Goal: Task Accomplishment & Management: Manage account settings

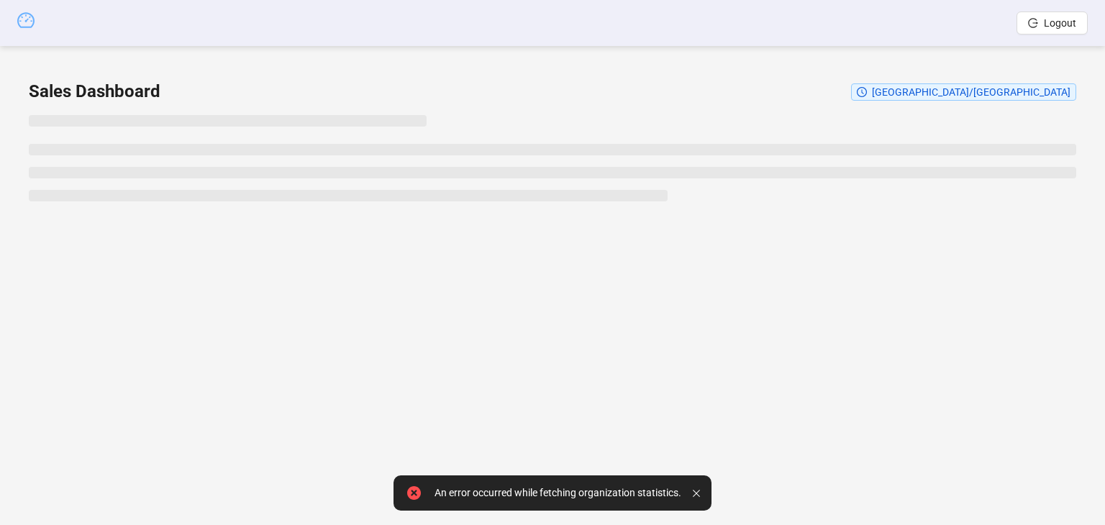
click at [22, 23] on icon "dashboard" at bounding box center [25, 20] width 17 height 17
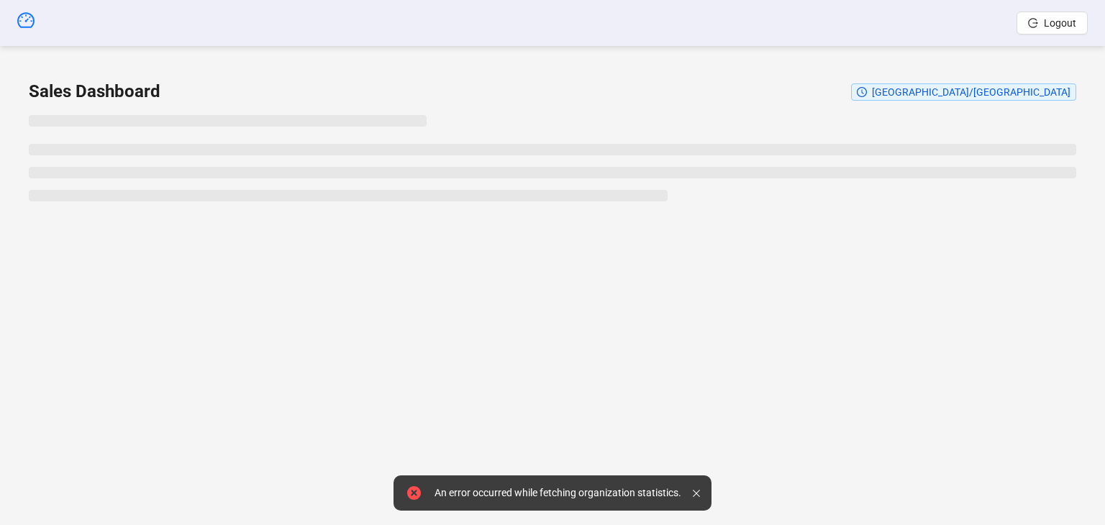
click at [693, 497] on div at bounding box center [699, 493] width 13 height 24
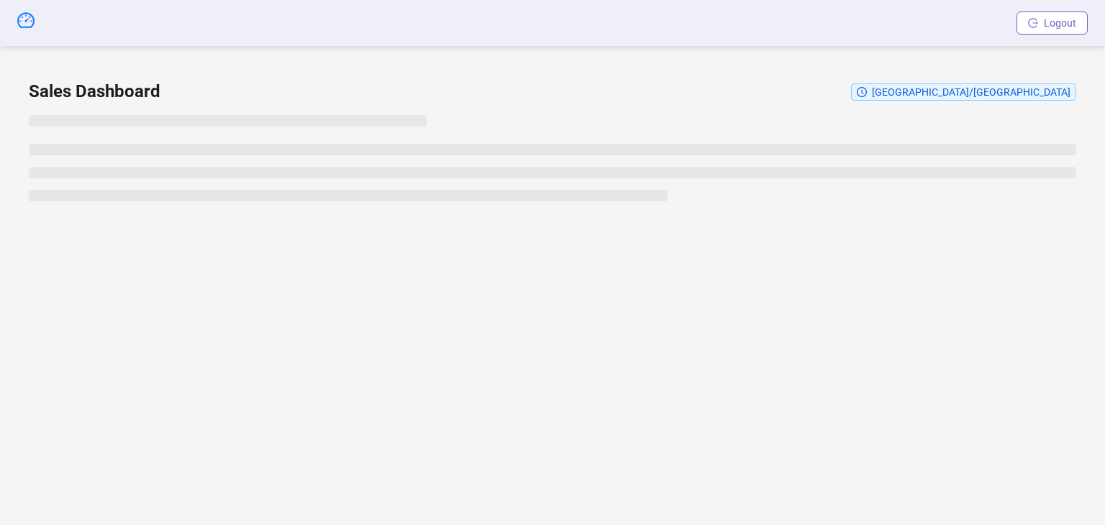
click at [1056, 17] on span "Logout" at bounding box center [1060, 23] width 32 height 12
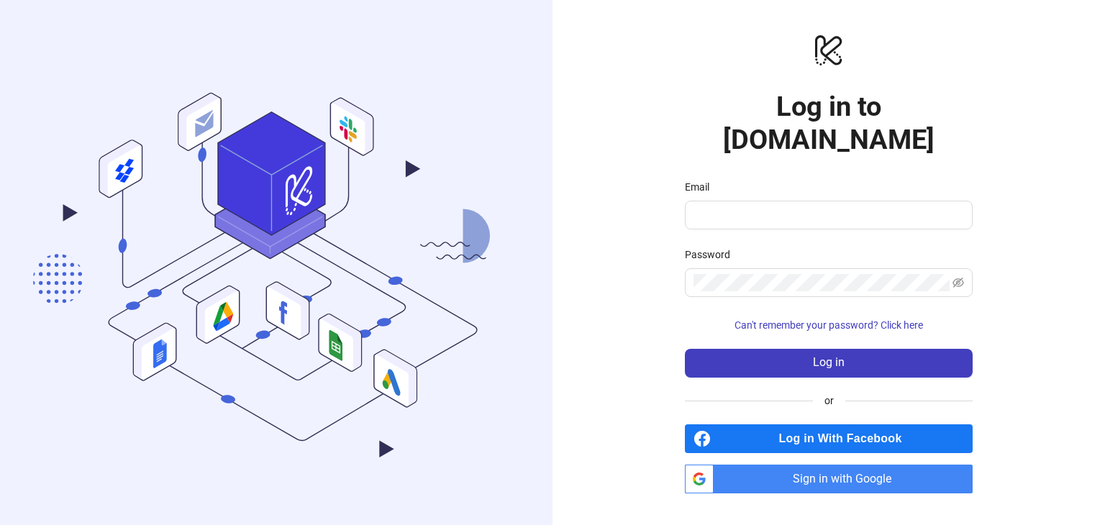
click at [816, 465] on span "Sign in with Google" at bounding box center [846, 479] width 253 height 29
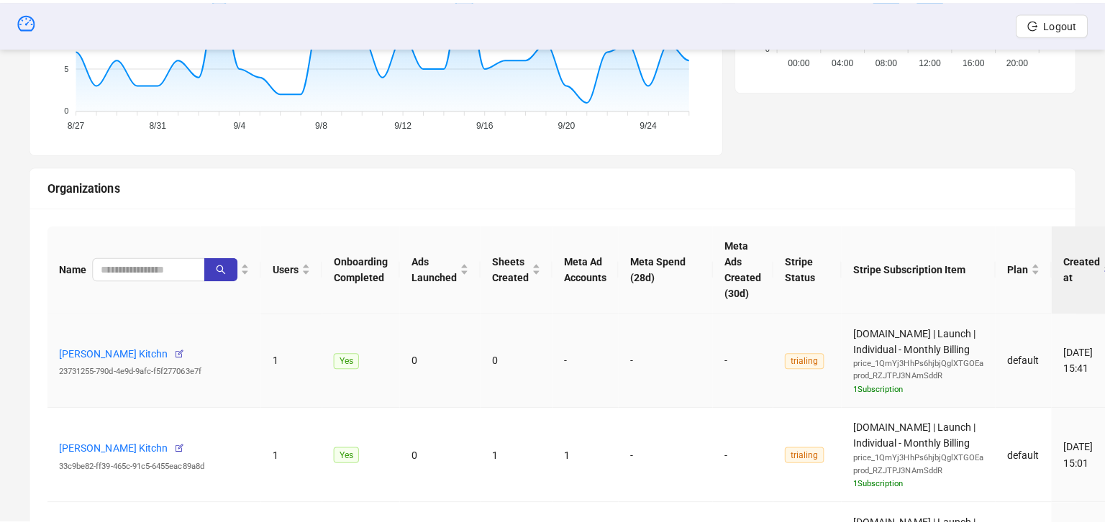
scroll to position [432, 0]
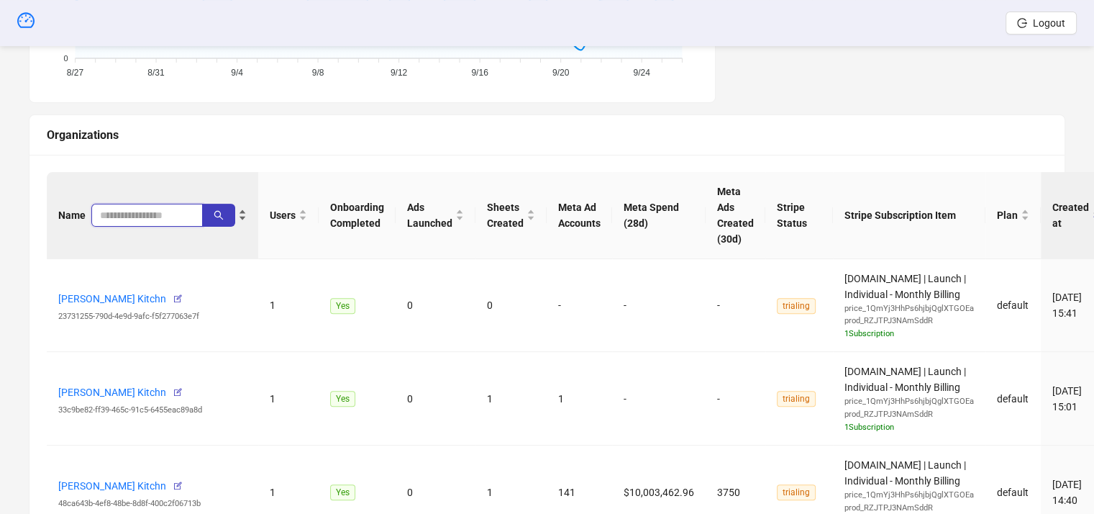
click at [107, 219] on input "search" at bounding box center [141, 215] width 83 height 16
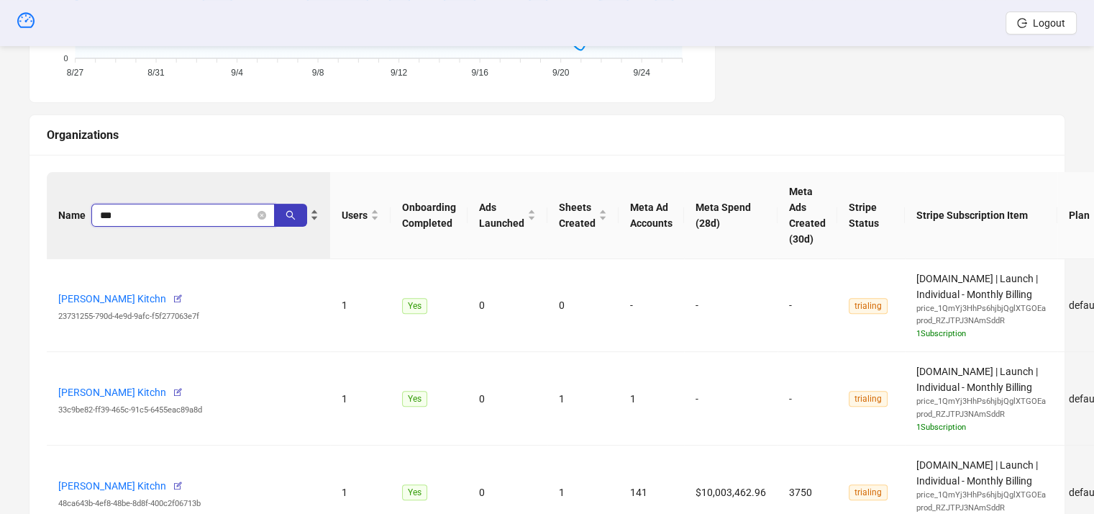
type input "***"
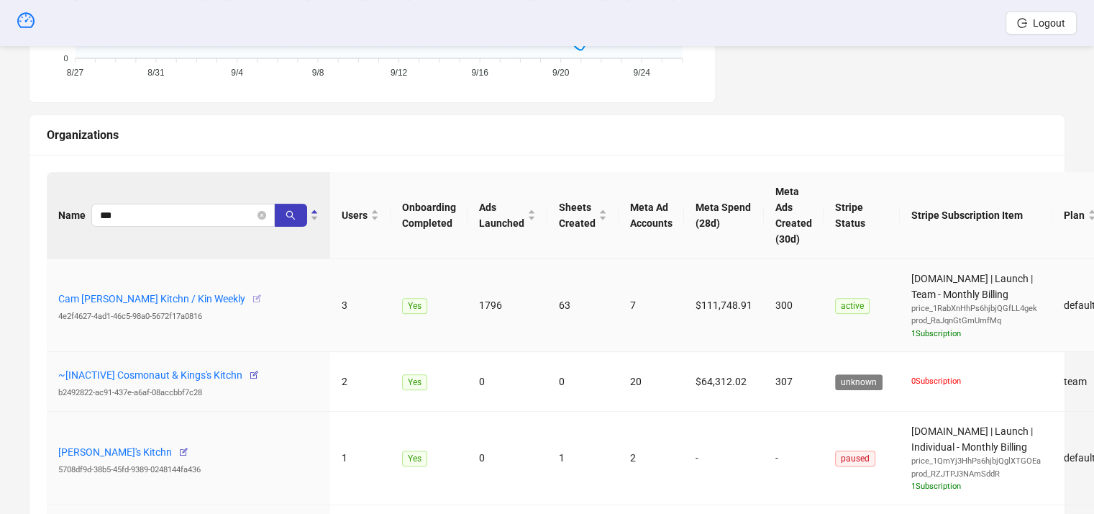
click at [252, 299] on icon "button" at bounding box center [257, 299] width 10 height 10
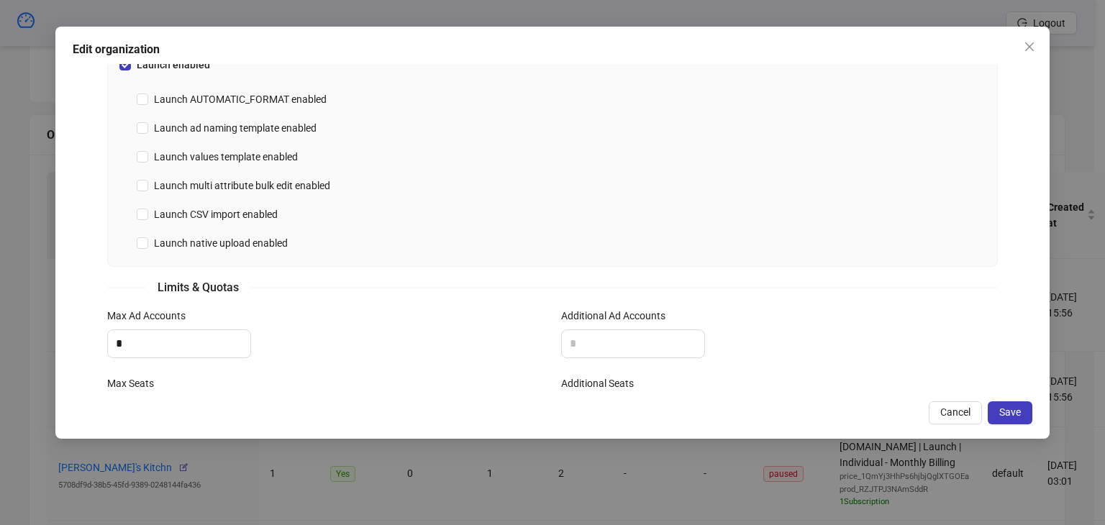
scroll to position [566, 0]
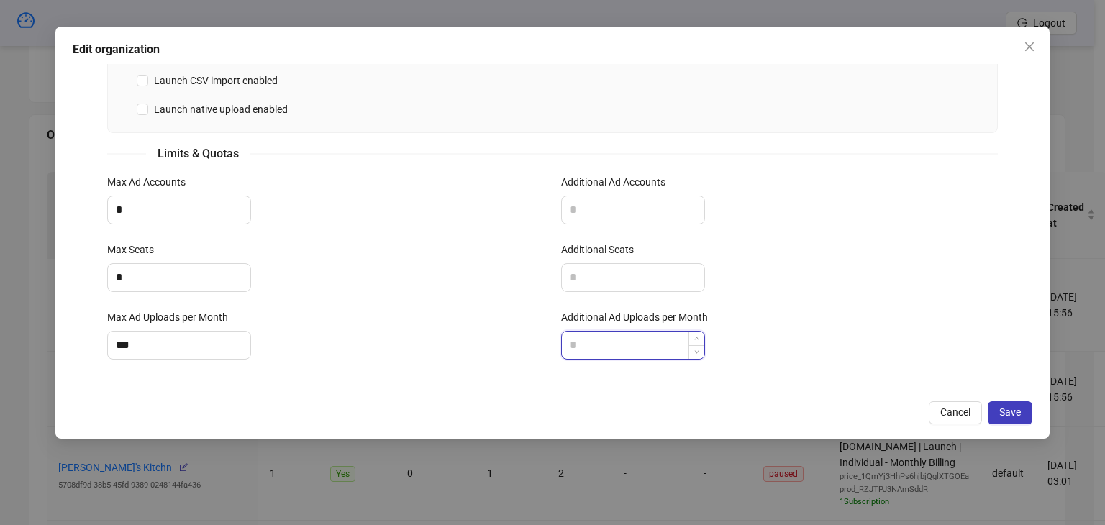
click at [627, 347] on input "Additional Ad Uploads per Month" at bounding box center [633, 345] width 142 height 27
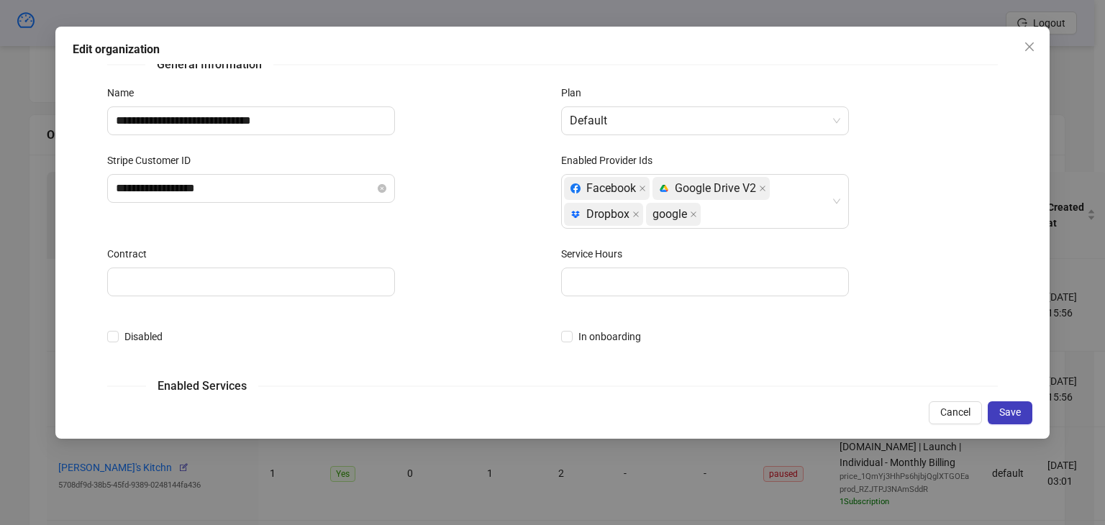
scroll to position [0, 0]
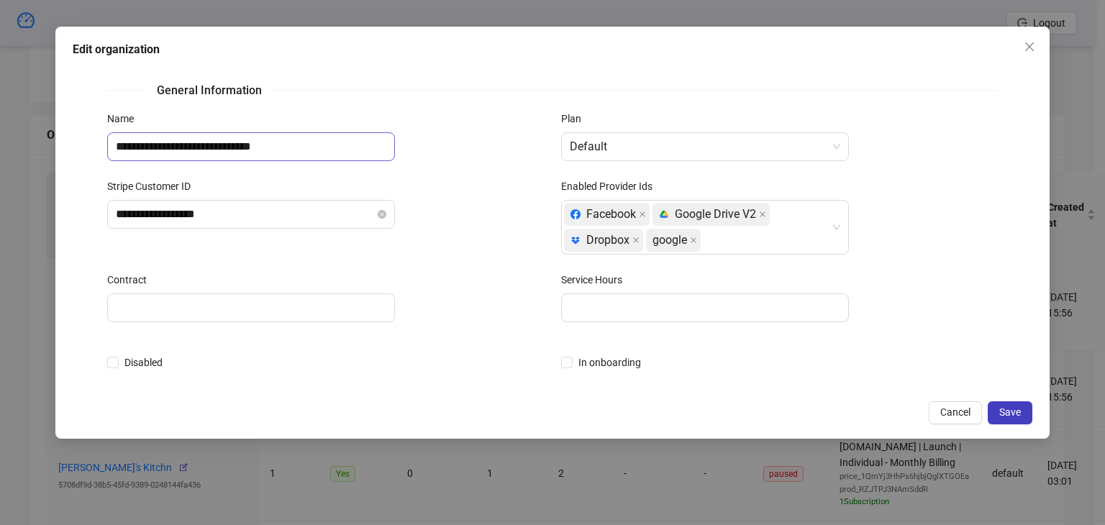
type input "****"
click at [167, 150] on input "**********" at bounding box center [251, 146] width 288 height 29
click at [174, 150] on input "**********" at bounding box center [251, 146] width 288 height 29
click at [276, 148] on input "**********" at bounding box center [251, 146] width 288 height 29
type input "**********"
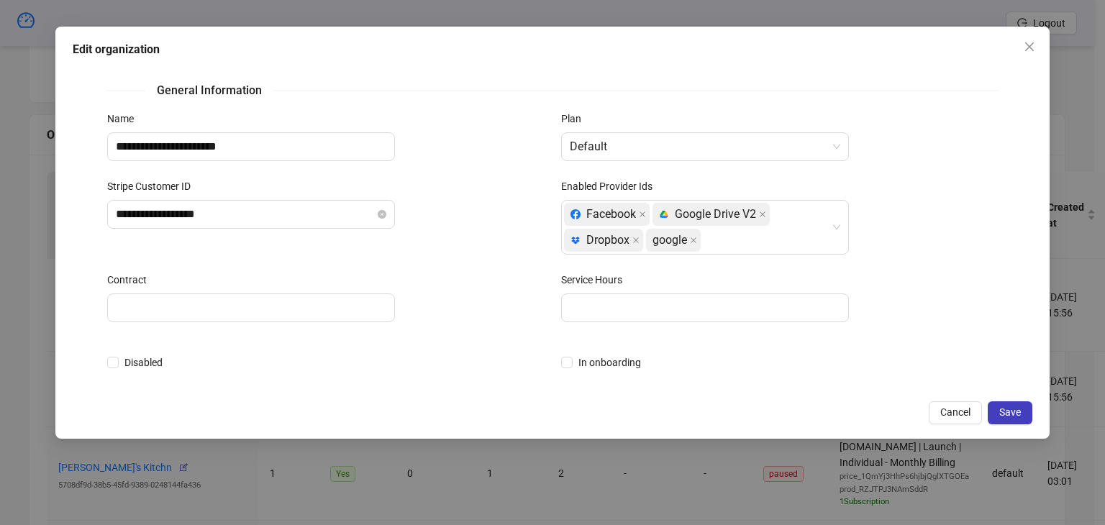
click at [535, 184] on div "Stripe Customer ID" at bounding box center [325, 189] width 437 height 22
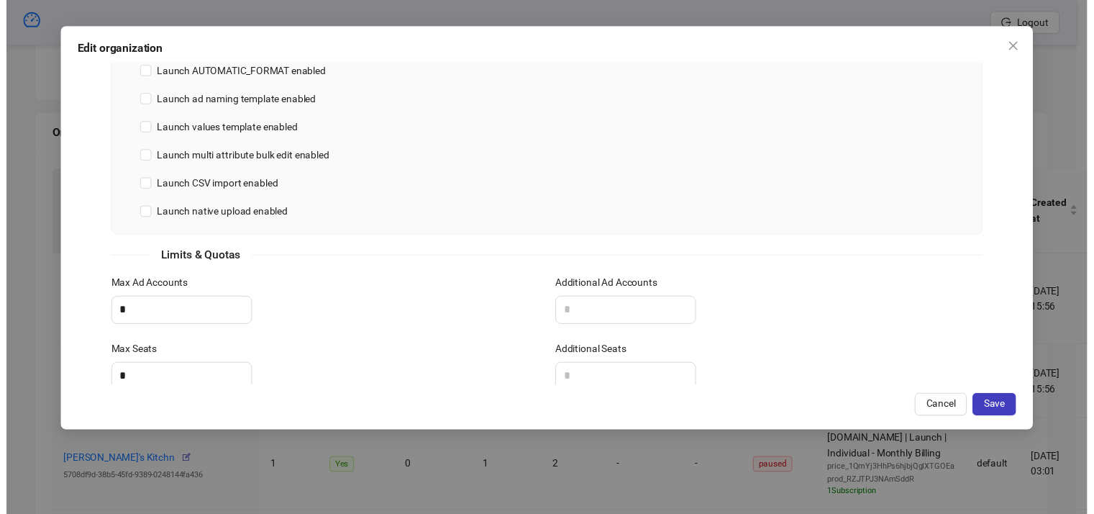
scroll to position [422, 0]
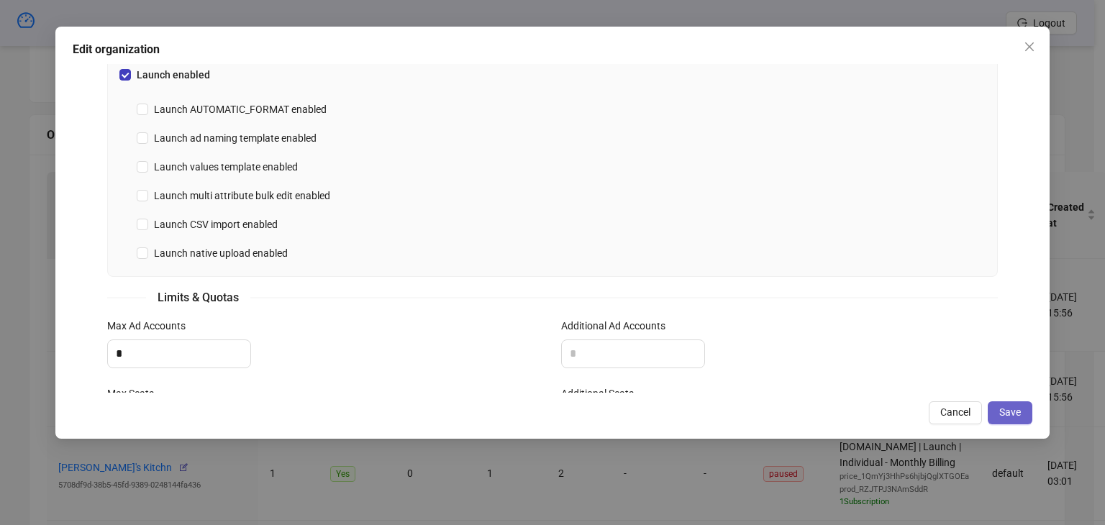
click at [997, 412] on button "Save" at bounding box center [1010, 413] width 45 height 23
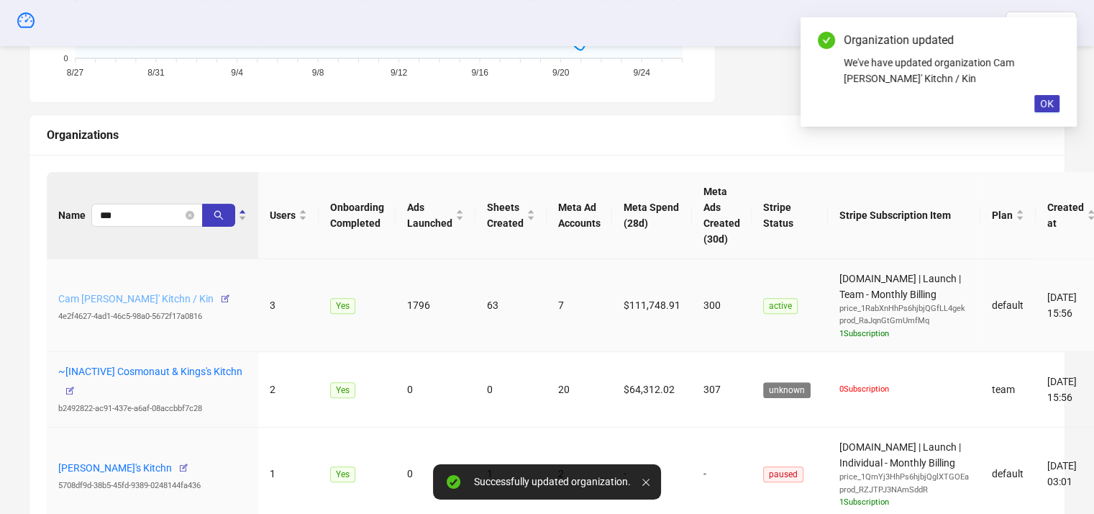
click at [124, 299] on link "Cam [PERSON_NAME]' Kitchn / Kin" at bounding box center [135, 299] width 155 height 12
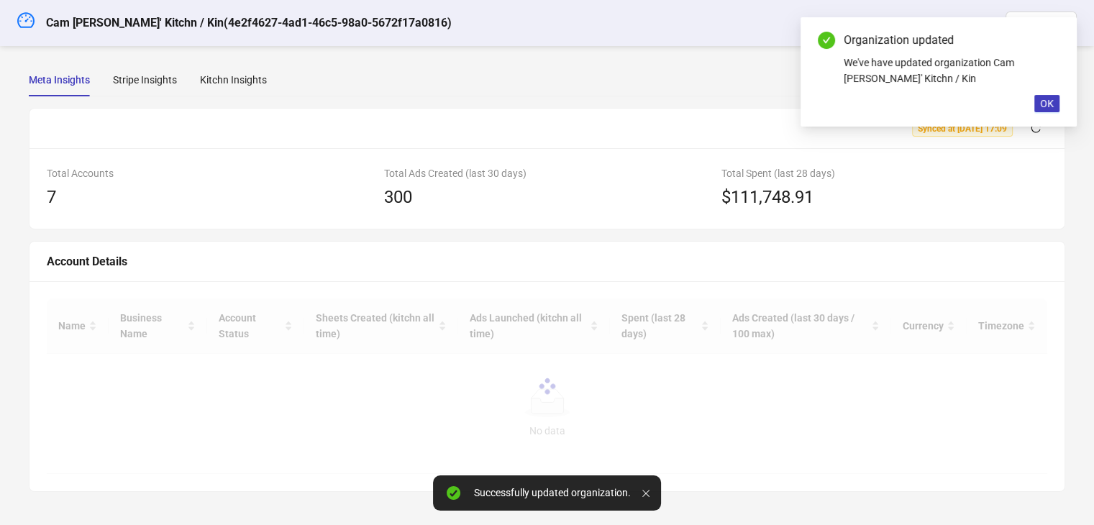
scroll to position [271, 0]
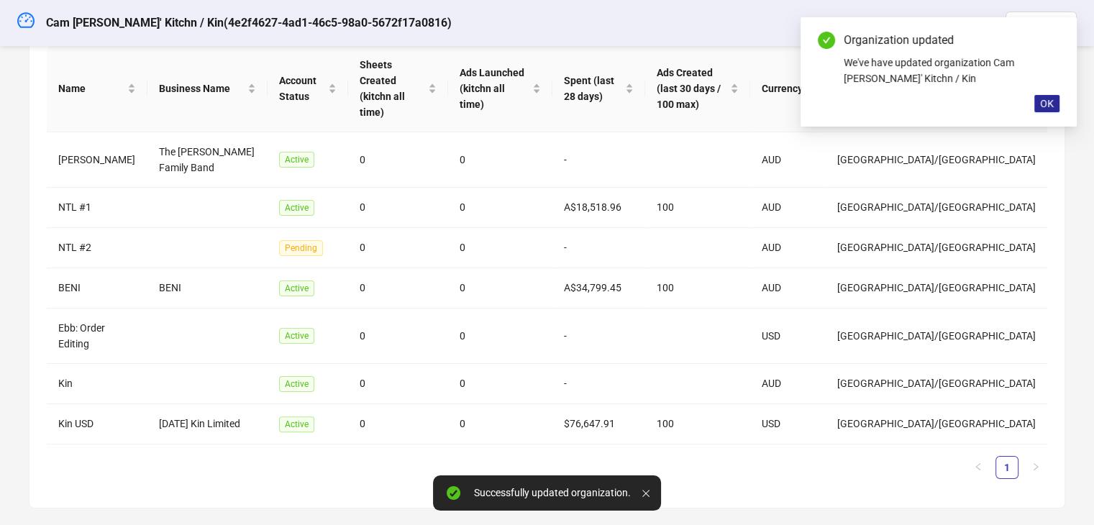
click at [1042, 104] on span "OK" at bounding box center [1048, 104] width 14 height 12
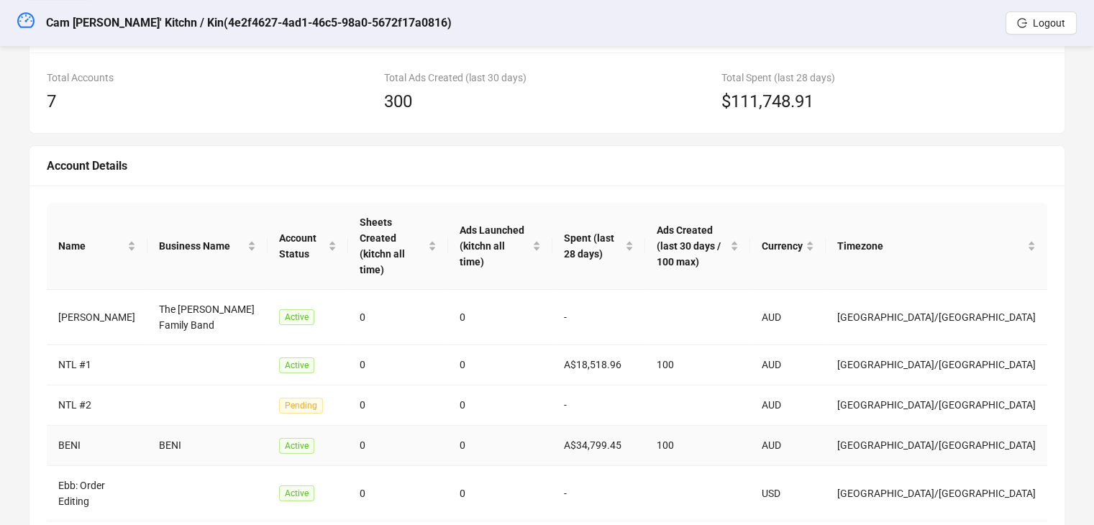
scroll to position [0, 0]
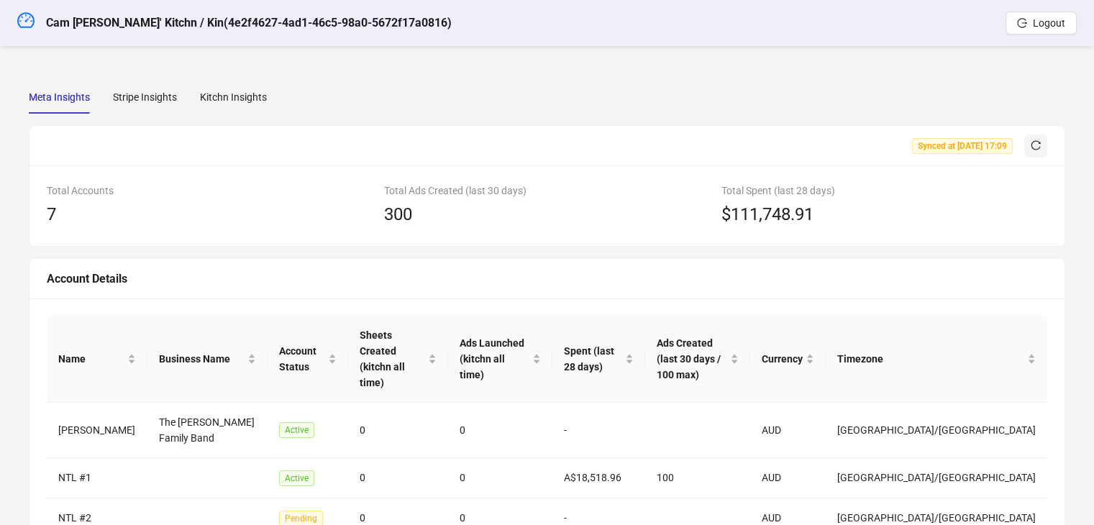
click at [1035, 145] on icon "reload" at bounding box center [1036, 145] width 10 height 10
click at [1031, 140] on icon "reload" at bounding box center [1036, 145] width 10 height 10
click at [208, 99] on div "Kitchn Insights" at bounding box center [233, 97] width 67 height 16
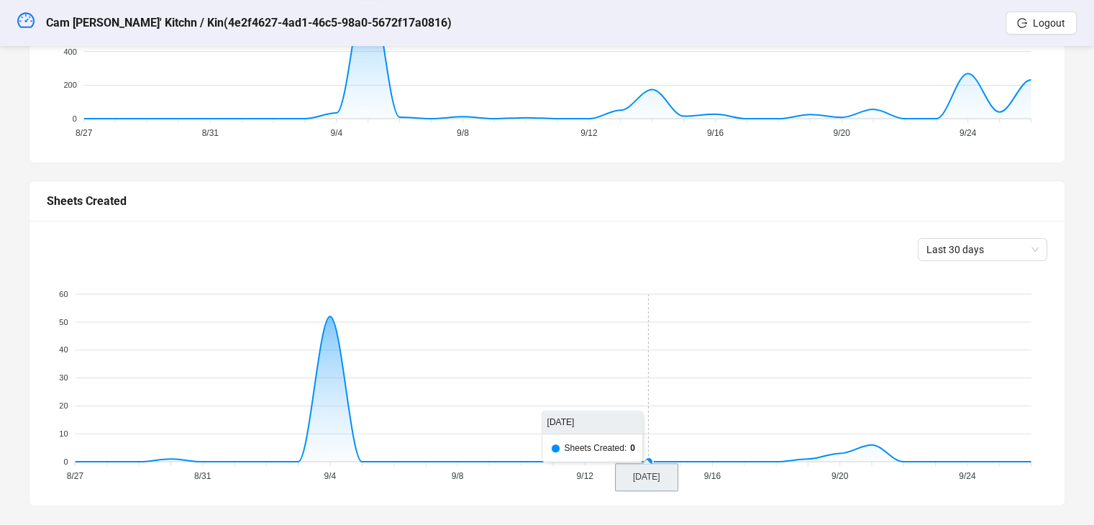
scroll to position [599, 0]
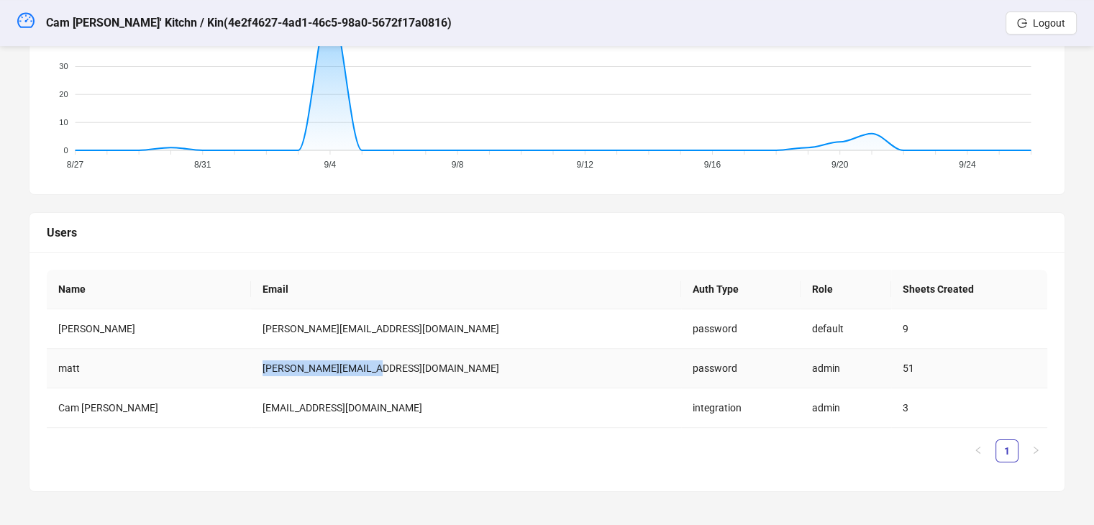
drag, startPoint x: 224, startPoint y: 366, endPoint x: 329, endPoint y: 361, distance: 105.2
click at [348, 367] on td "[PERSON_NAME][EMAIL_ADDRESS][DOMAIN_NAME]" at bounding box center [466, 369] width 431 height 40
copy td "[PERSON_NAME][EMAIL_ADDRESS][DOMAIN_NAME]"
click at [801, 358] on td "admin" at bounding box center [846, 369] width 91 height 40
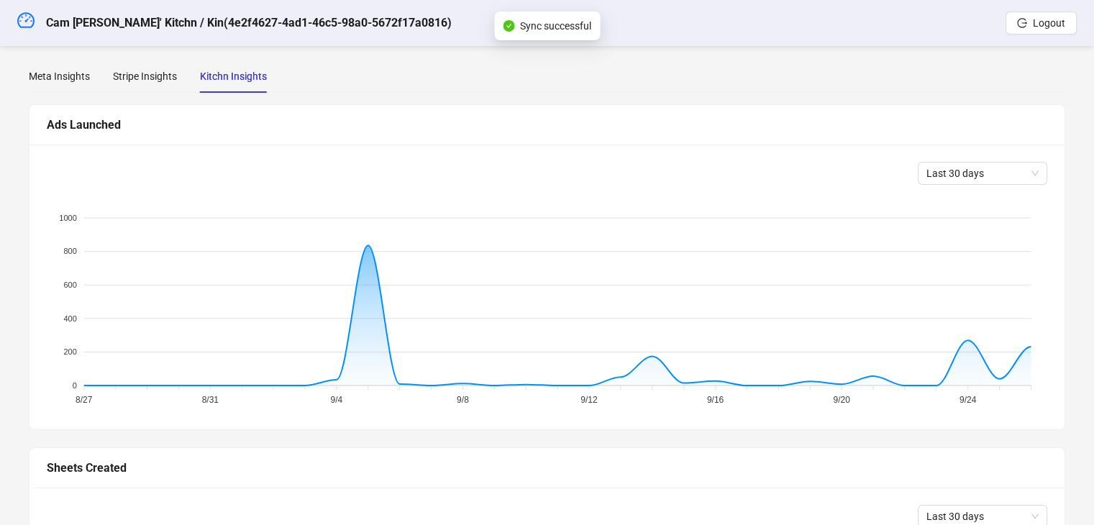
scroll to position [0, 0]
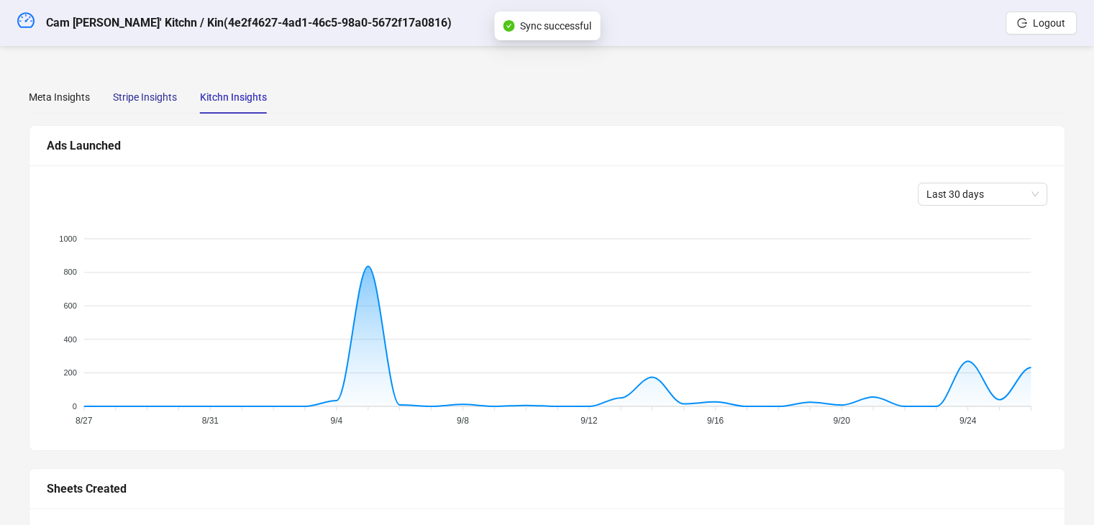
click at [153, 101] on div "Stripe Insights" at bounding box center [145, 97] width 64 height 16
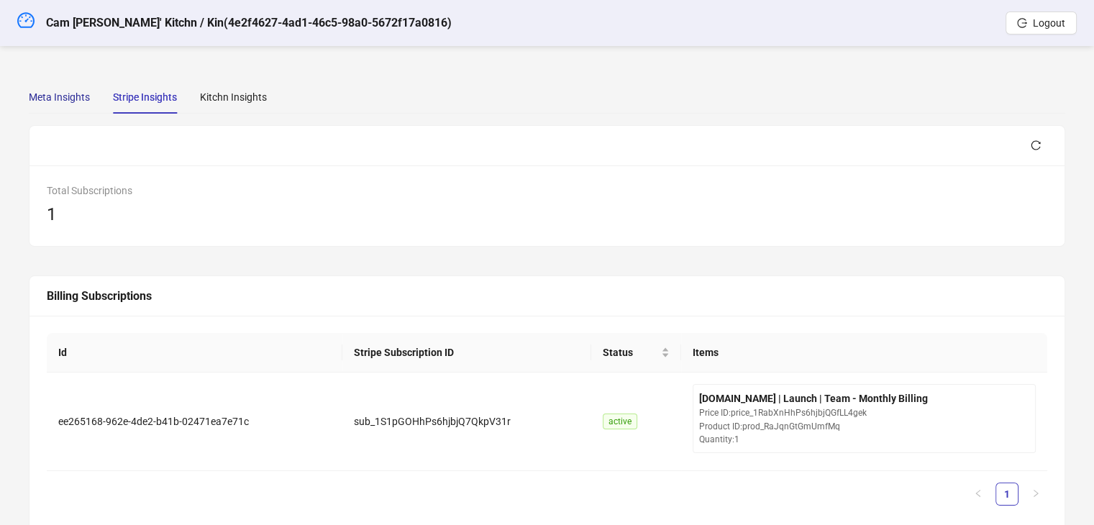
click at [54, 94] on div "Meta Insights" at bounding box center [59, 97] width 61 height 16
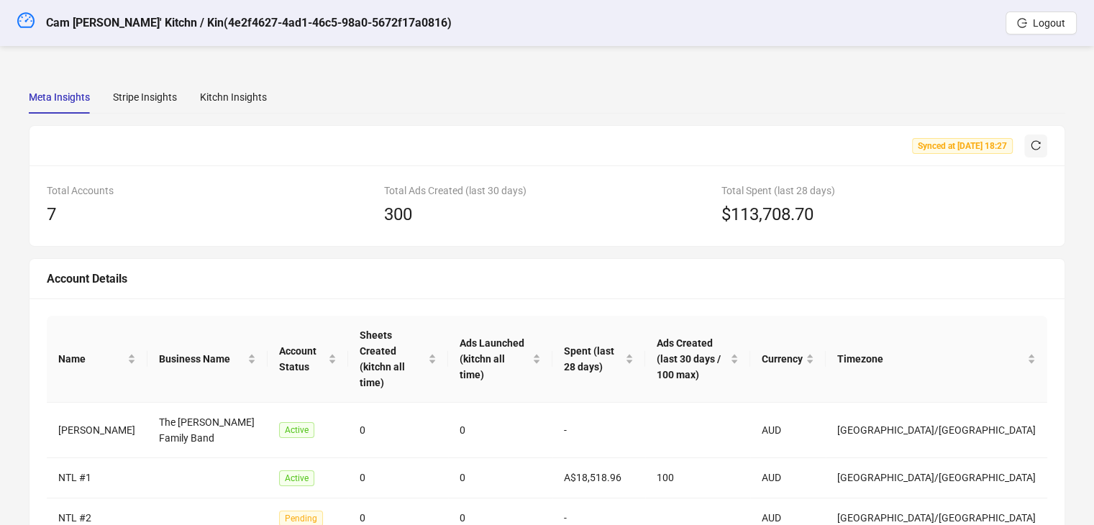
drag, startPoint x: 26, startPoint y: 22, endPoint x: 312, endPoint y: 519, distance: 573.4
click at [26, 22] on icon "dashboard" at bounding box center [25, 20] width 17 height 17
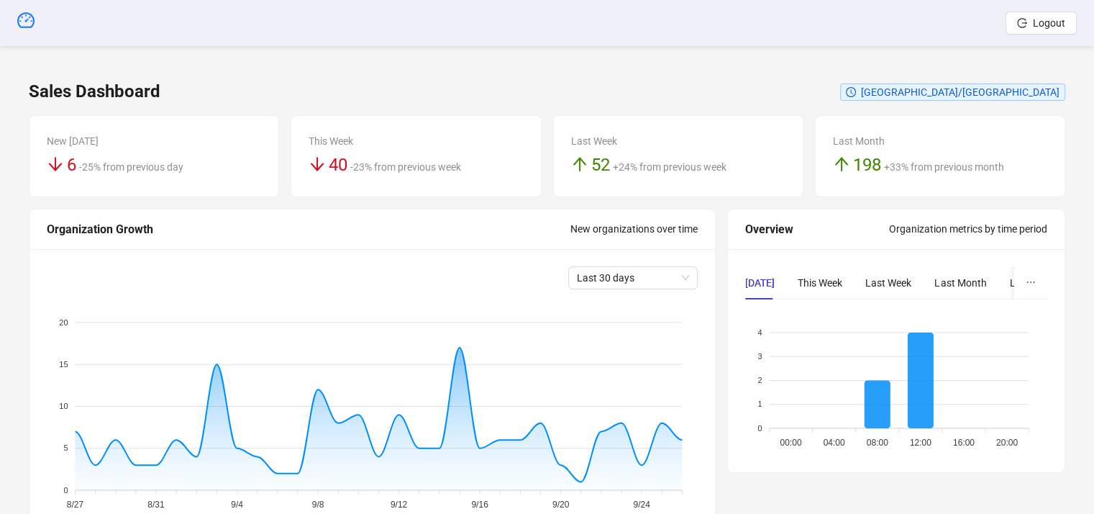
scroll to position [288, 0]
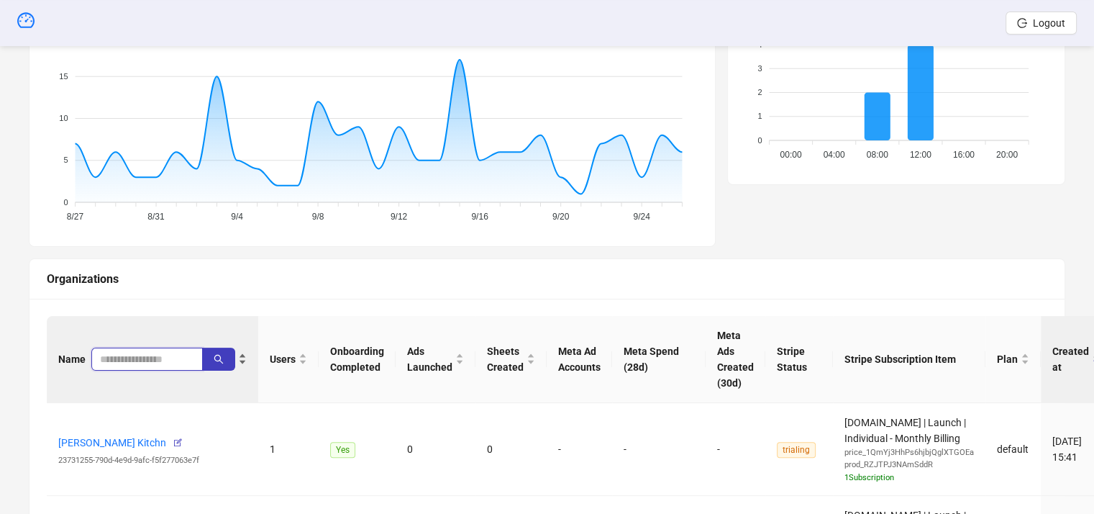
click at [144, 351] on input "search" at bounding box center [141, 359] width 83 height 16
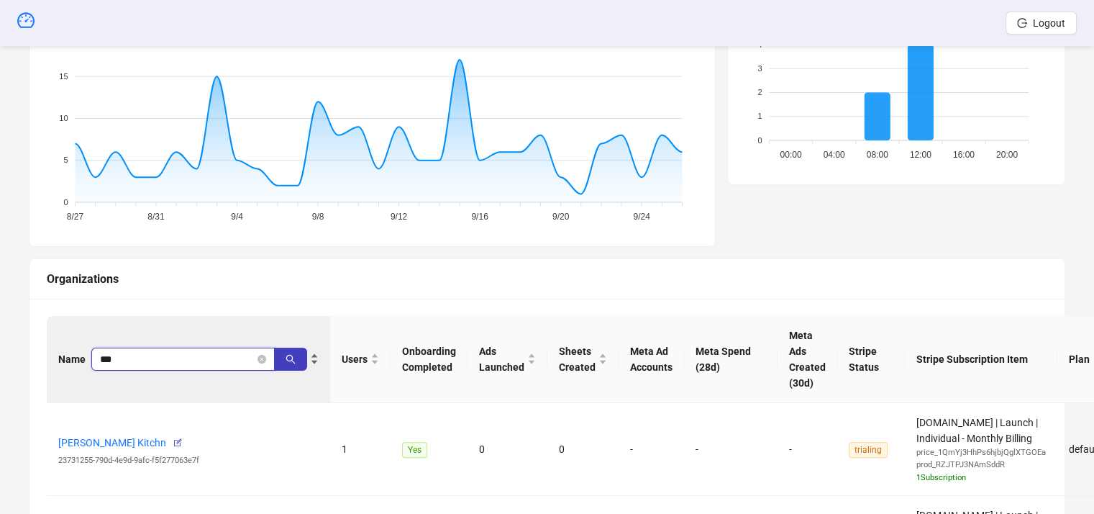
type input "***"
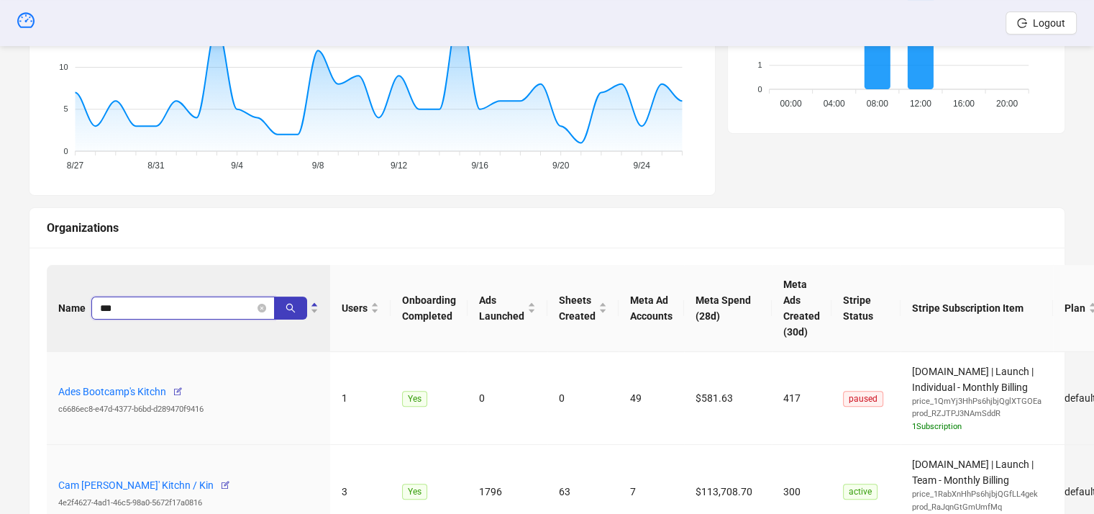
scroll to position [432, 0]
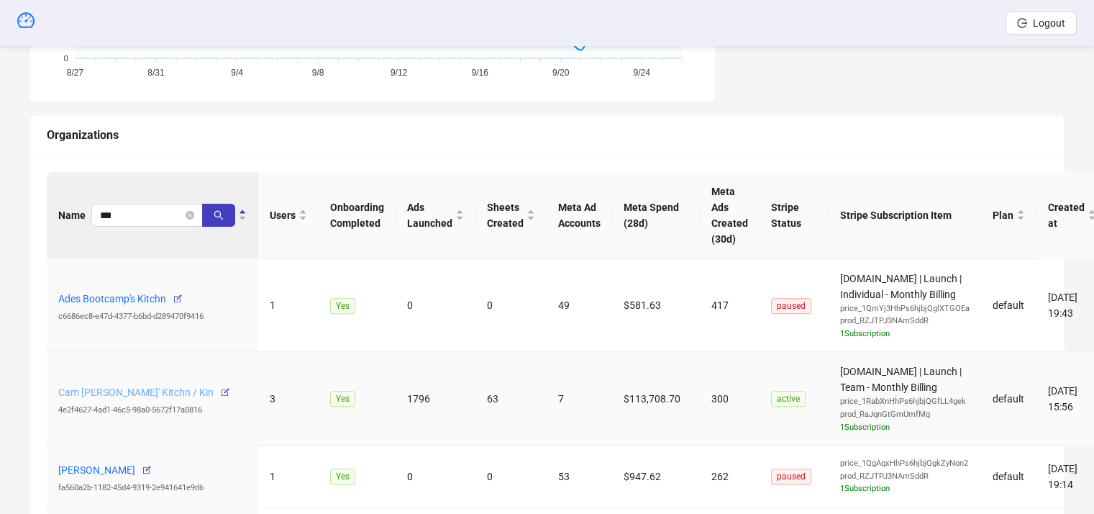
click at [144, 386] on link "Cam [PERSON_NAME]' Kitchn / Kin" at bounding box center [135, 392] width 155 height 12
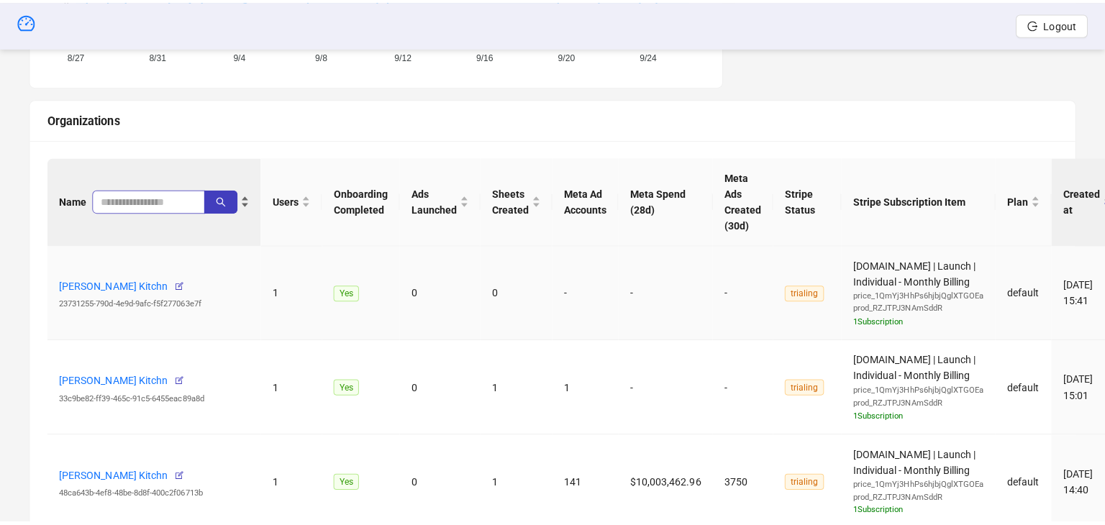
scroll to position [432, 0]
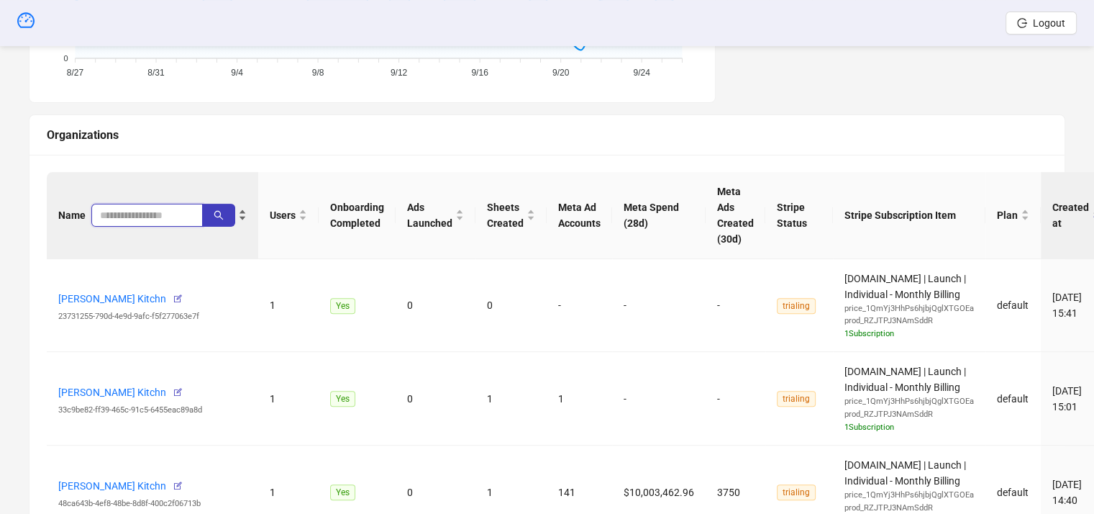
click at [124, 214] on input "search" at bounding box center [141, 215] width 83 height 16
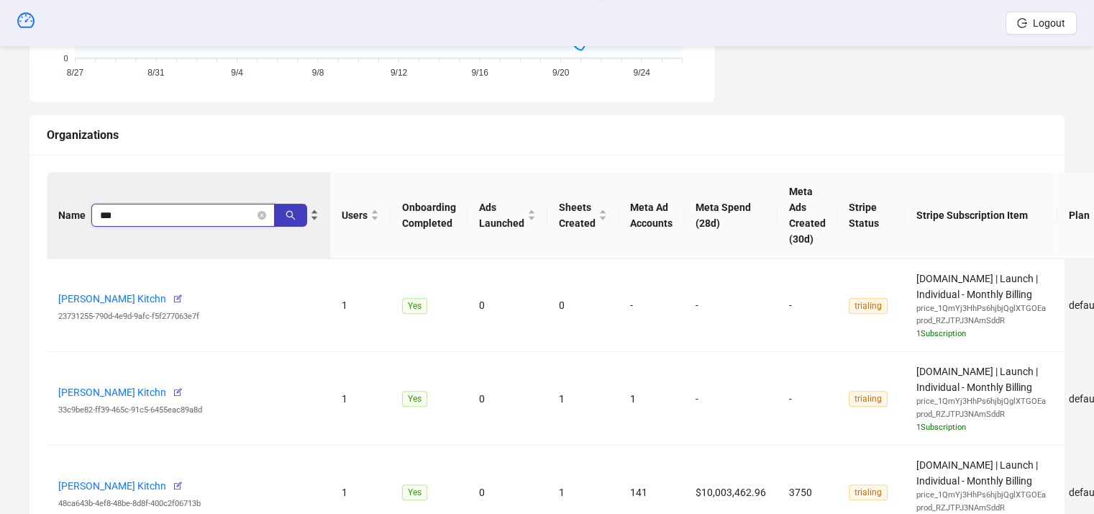
type input "***"
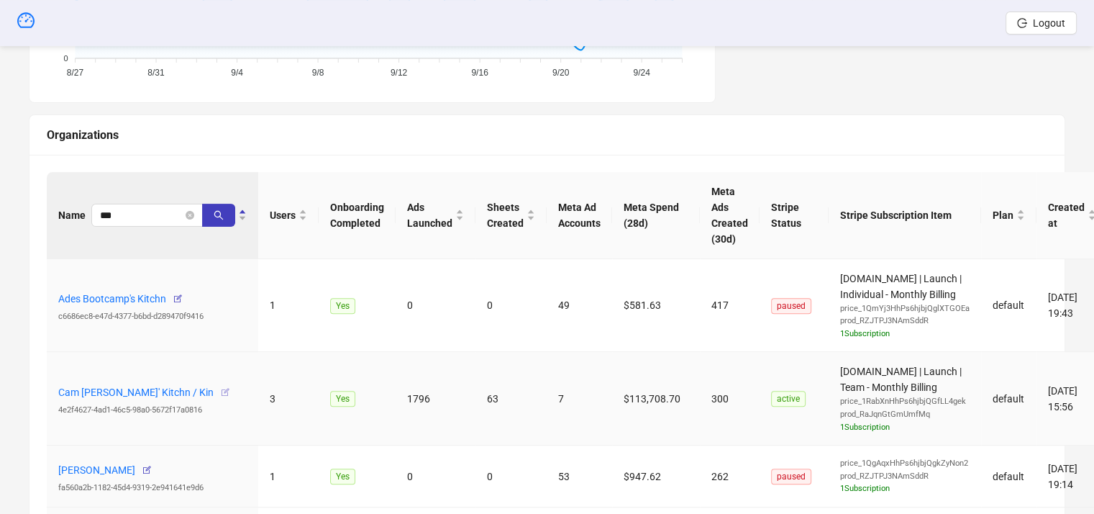
click at [220, 387] on icon "button" at bounding box center [225, 392] width 10 height 10
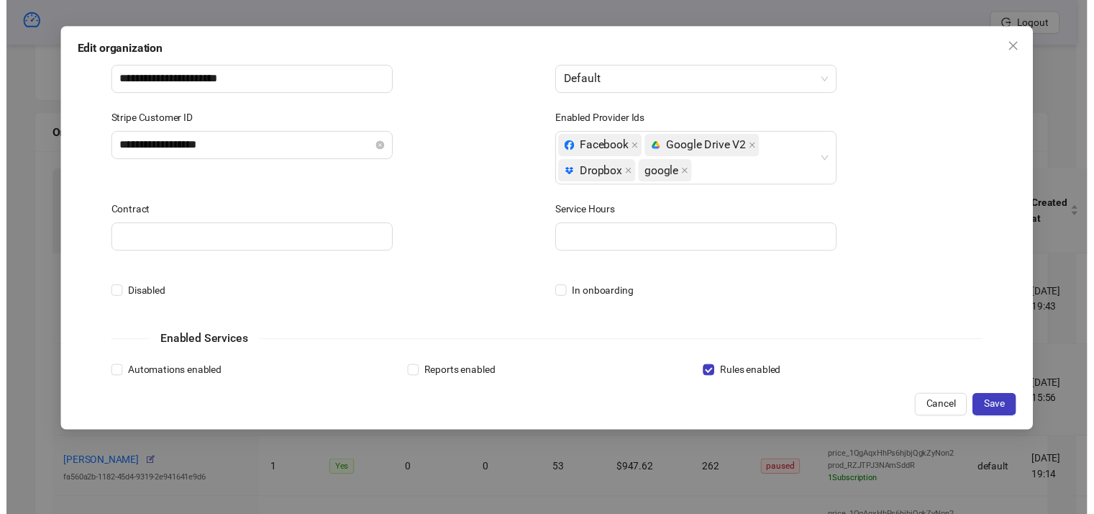
scroll to position [0, 0]
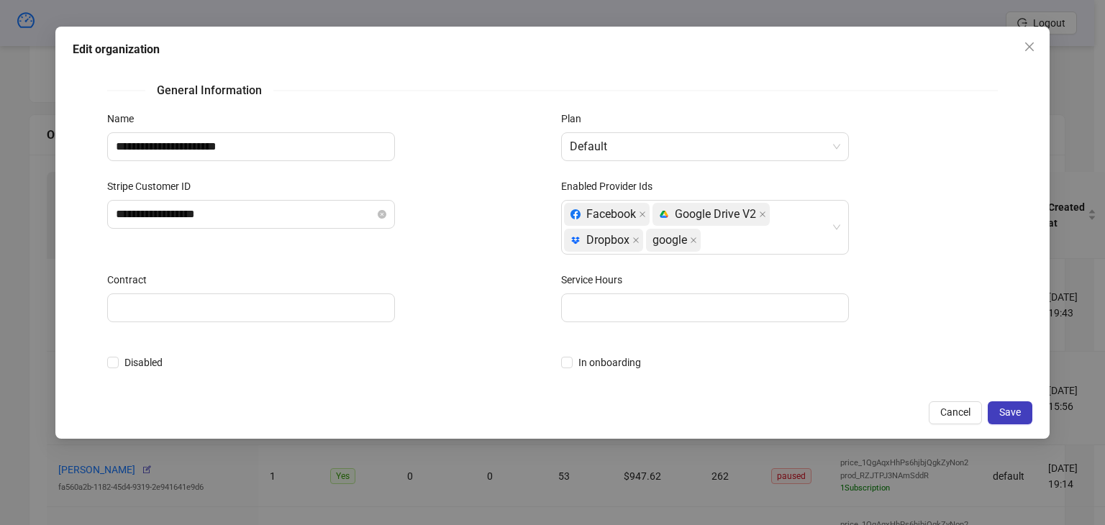
click at [17, 240] on div "**********" at bounding box center [552, 262] width 1105 height 525
